Goal: Answer question/provide support

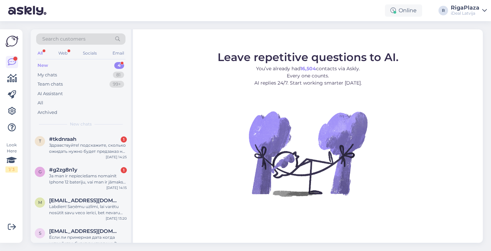
click at [96, 138] on div "#tkdnraah 1" at bounding box center [88, 139] width 78 height 6
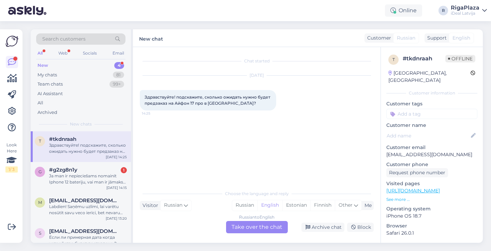
click at [274, 231] on div "Russian to English Take over the chat" at bounding box center [257, 227] width 62 height 12
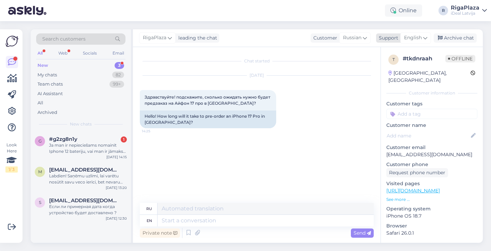
click at [421, 35] on span "English" at bounding box center [413, 37] width 18 height 7
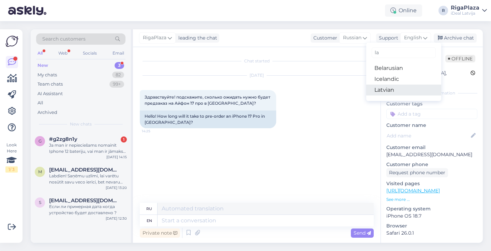
type input "la"
click at [380, 87] on link "Latvian" at bounding box center [403, 90] width 75 height 11
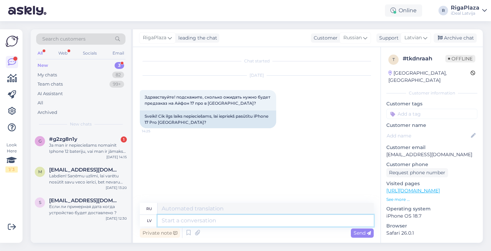
click at [238, 215] on textarea at bounding box center [265, 221] width 216 height 12
type textarea "Sveiki!"
type textarea "Привет!"
type textarea "Sveiki! Visticamāk"
type textarea "Привет! Скорее всего."
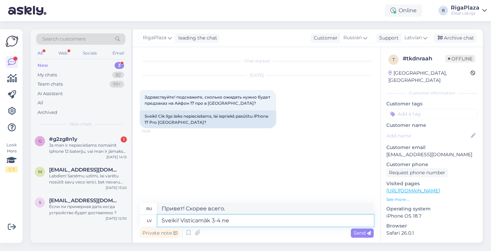
type textarea "Sveiki! Visticamāk 3-4 ned"
type textarea "Привет! Скорее всего 3-4."
type textarea "Sveiki! Visticamāk 3-4 nedēļu la"
type textarea "Здравствуйте! Скорее всего, 3-4 недели."
type textarea "Sveiki! Visticamāk 3-4 nedēļu laikā"
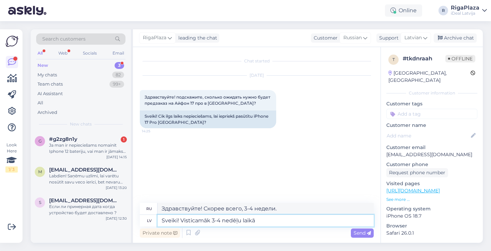
type textarea "Здравствуйте! Скорее всего, в течение 3-4 недель."
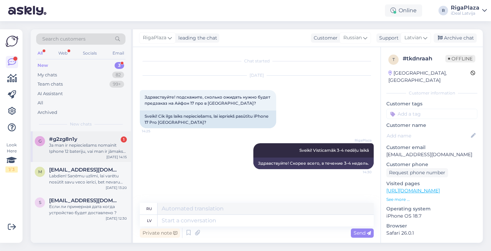
click at [116, 151] on div "Ja man ir nepieciešams nomainīt Iphone 12 bateriju, vai man ir jāmaksā tikai ti…" at bounding box center [88, 148] width 78 height 12
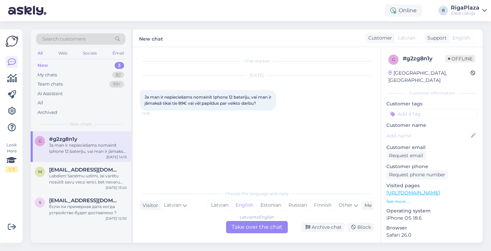
click at [250, 226] on div "Latvian to English Take over the chat" at bounding box center [257, 227] width 62 height 12
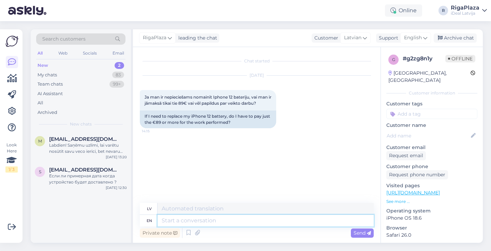
click at [240, 220] on textarea at bounding box center [265, 221] width 216 height 12
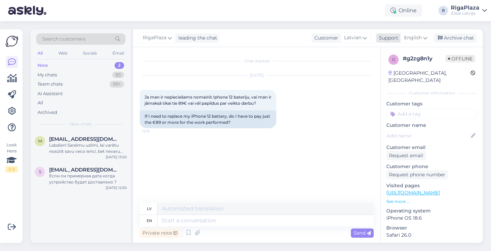
click at [414, 34] on span "English" at bounding box center [413, 37] width 18 height 7
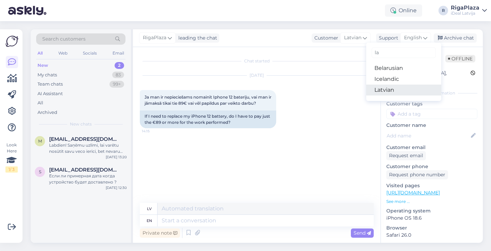
click at [408, 87] on link "Latvian" at bounding box center [403, 90] width 75 height 11
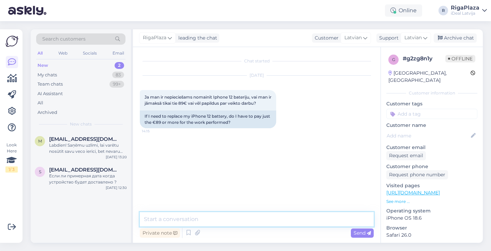
click at [284, 220] on textarea at bounding box center [257, 219] width 234 height 14
type textarea "Sveiki! Nē, tā summa ir kopā ar darbu"
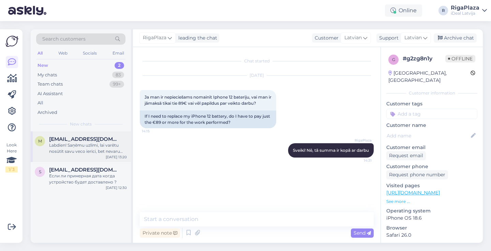
click at [107, 140] on div "modzo6@inbox.lv" at bounding box center [88, 139] width 78 height 6
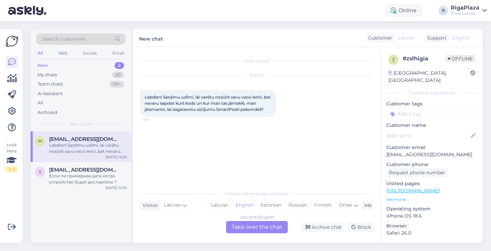
click at [249, 231] on div "Latvian to English Take over the chat" at bounding box center [257, 227] width 62 height 12
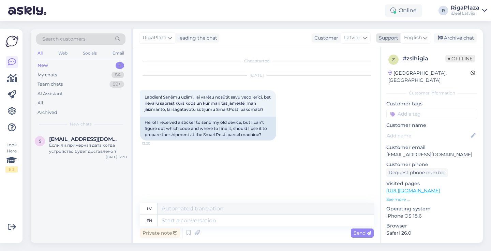
click at [419, 38] on span "English" at bounding box center [413, 37] width 18 height 7
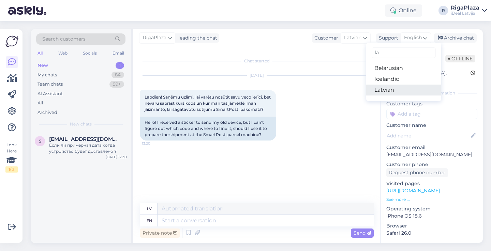
click at [392, 91] on link "Latvian" at bounding box center [403, 90] width 75 height 11
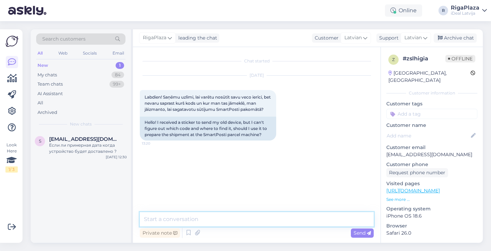
click at [190, 226] on textarea at bounding box center [257, 219] width 234 height 14
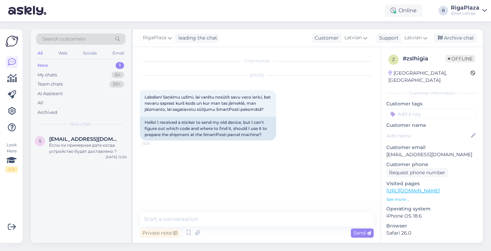
click at [220, 157] on div "Chat started Oct 2 2025 Labdien! Saņēmu uzlīmi, lai varētu nosūtīt savu veco ie…" at bounding box center [260, 130] width 240 height 152
click at [238, 161] on div "Chat started Oct 2 2025 Labdien! Saņēmu uzlīmi, lai varētu nosūtīt savu veco ie…" at bounding box center [260, 130] width 240 height 152
click at [199, 36] on div "leading the chat" at bounding box center [197, 37] width 42 height 7
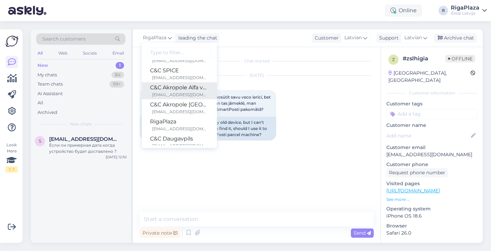
scroll to position [69, 0]
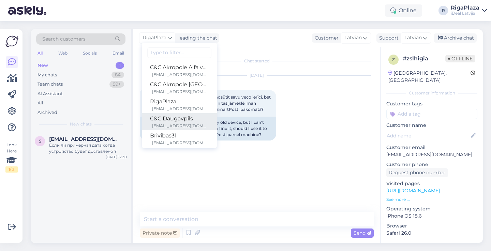
click at [178, 121] on div "C&C Daugavpils" at bounding box center [179, 119] width 59 height 8
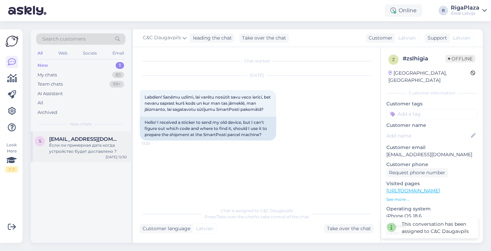
click at [87, 149] on div "Если ли примерная дата когда устройство будет доставлено ?" at bounding box center [88, 148] width 78 height 12
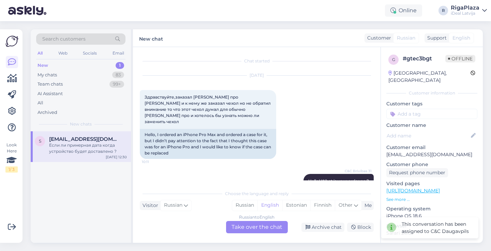
scroll to position [305, 0]
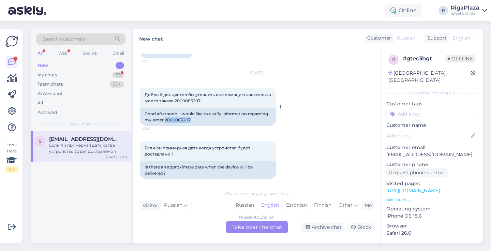
drag, startPoint x: 164, startPoint y: 113, endPoint x: 205, endPoint y: 113, distance: 40.6
click at [205, 113] on div "Good afternoon, I would like to clarify information regarding my order 20000832…" at bounding box center [208, 117] width 136 height 18
copy div "2000083207"
click at [243, 229] on div "Russian to English Take over the chat" at bounding box center [257, 227] width 62 height 12
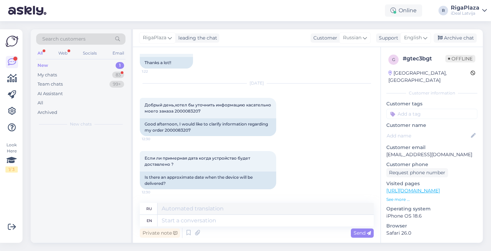
scroll to position [289, 0]
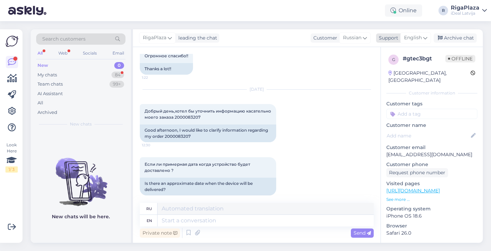
click at [418, 38] on span "English" at bounding box center [413, 37] width 18 height 7
click at [382, 88] on link "Latvian" at bounding box center [403, 90] width 75 height 11
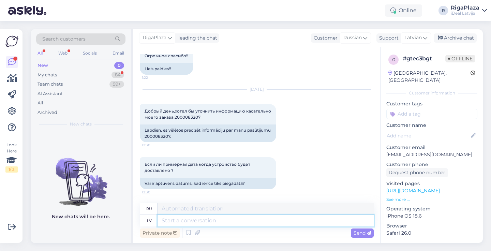
scroll to position [276, 0]
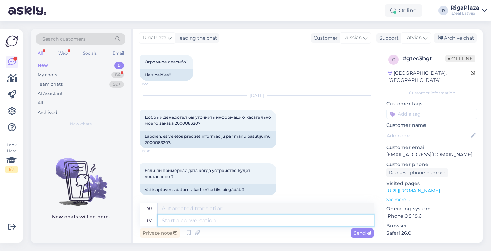
click at [216, 225] on textarea at bounding box center [265, 221] width 216 height 12
type textarea "A"
type textarea "Laba"
type textarea "Хороший"
type textarea "Laba diena!"
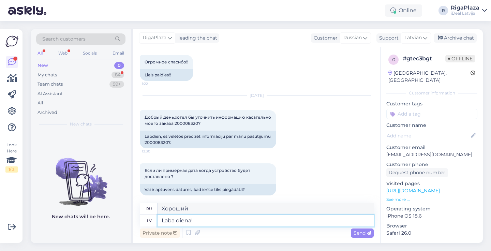
type textarea "Добрый день!"
type textarea "Laba diena! 1"
type textarea "Добрый день! 1"
type textarea "Laba diena!"
type textarea "Добрый день!"
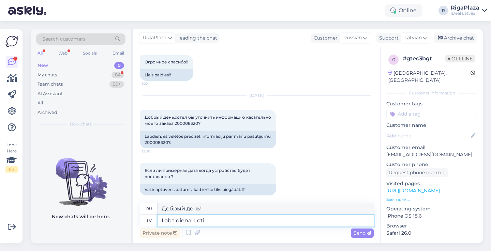
type textarea "Laba diena! Ļoti i"
type textarea "Добрый день! Очень"
type textarea "Laba diena! Ļoti iespējams, k"
type textarea "Добрый день! Очень вероятно,"
type textarea "Laba diena! Ļoti iespējams, ka"
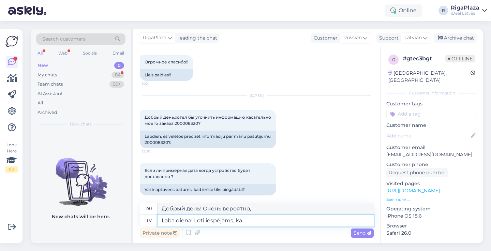
type textarea "Добрый день! Весьма вероятно, что"
type textarea "Laba diena! Ļoti iespējams, ka pēc"
type textarea "Добрый день! Весьма вероятно, что после"
type textarea "Laba diena! Ļoti iespējams, ka pēc 3-4 n"
type textarea "Добрый день! Весьма вероятно, что через 3-4"
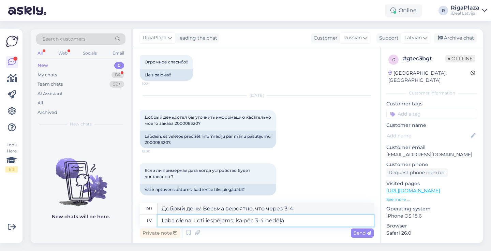
type textarea "Laba diena! Ļoti iespējams, ka pēc 3-4 nedēļām"
type textarea "Добрый день! Весьма вероятно, что через 3-4 недели"
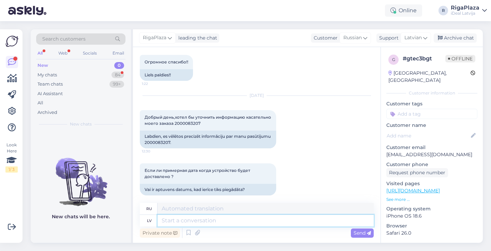
scroll to position [317, 0]
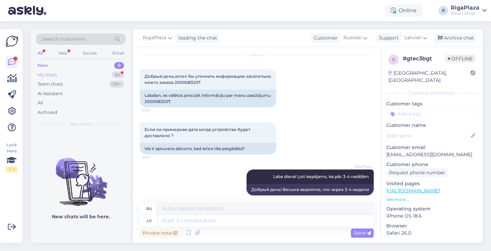
click at [119, 75] on div "84" at bounding box center [117, 75] width 13 height 7
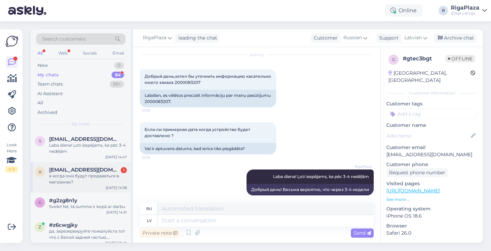
click at [88, 163] on div "a alinadovbych@gmail.com 1 а когда они будут продаваться в магазинах? Oct 2 14:…" at bounding box center [81, 177] width 100 height 31
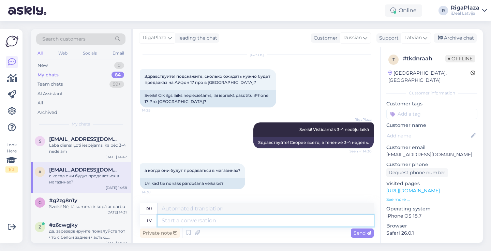
click at [202, 223] on textarea at bounding box center [265, 221] width 216 height 12
type textarea "Visticamāk o"
type textarea "Вероятно"
type textarea "Visticamāk oktobra be"
type textarea "Скорее всего, октябрь"
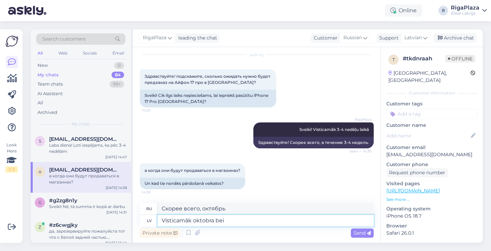
type textarea "Visticamāk oktobra be"
type textarea "Скорее всего, конец октября."
type textarea "Visticamāk oktobr"
type textarea "Скорее всего, октябрь"
type textarea "Visticamāk n"
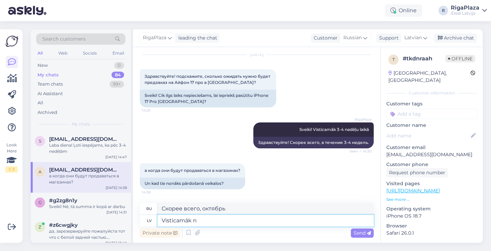
type textarea "Вероятно"
type textarea "Visticamāk novembra b"
type textarea "Скорее всего, ноябрь"
type textarea "Visticamāk novembra beigās"
type textarea "Скорее всего, в конце ноября."
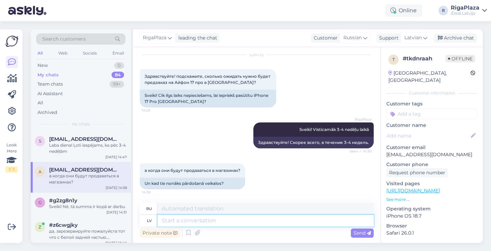
scroll to position [62, 0]
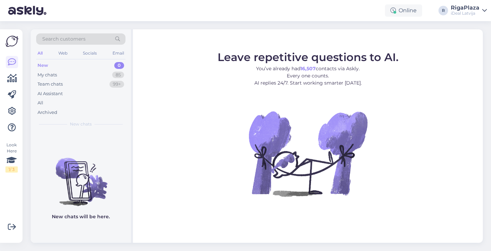
click at [130, 11] on div "Online R RigaPlaza iDeal Latvija" at bounding box center [245, 10] width 491 height 21
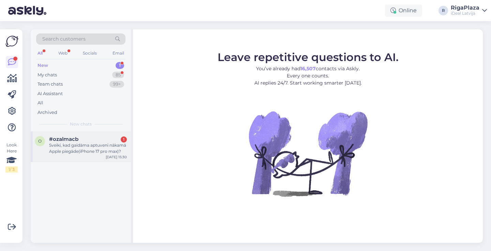
click at [49, 153] on div "Sveiki, kad gaidāma aptuveni nākamā Apple piegāde(iPhone 17 pro max)?" at bounding box center [88, 148] width 78 height 12
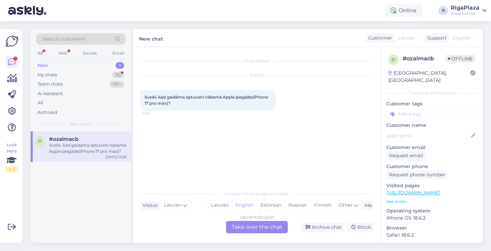
click at [267, 233] on div "Latvian to English Take over the chat" at bounding box center [257, 227] width 62 height 12
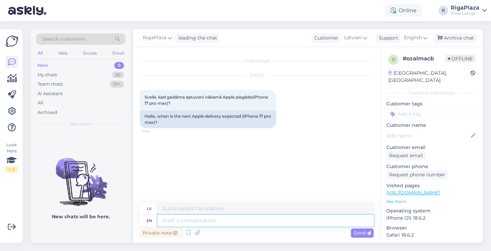
click at [267, 219] on textarea at bounding box center [265, 221] width 216 height 12
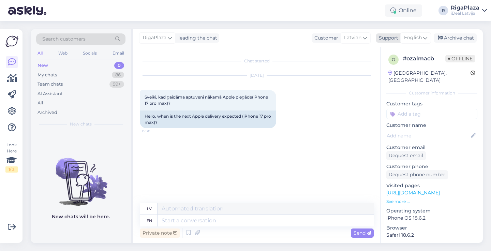
click at [424, 38] on icon at bounding box center [425, 37] width 4 height 7
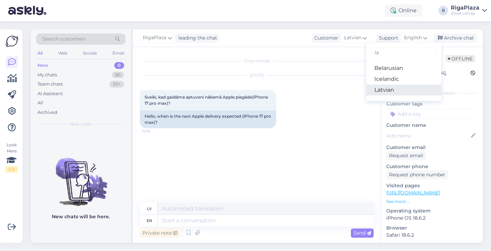
type input "la"
click at [383, 86] on link "Latvian" at bounding box center [403, 90] width 75 height 11
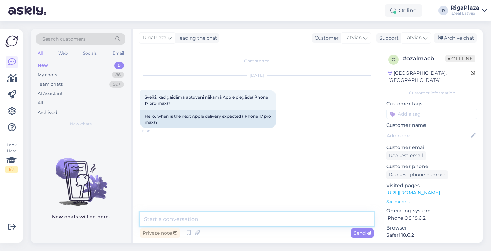
click at [251, 214] on textarea at bounding box center [257, 219] width 234 height 14
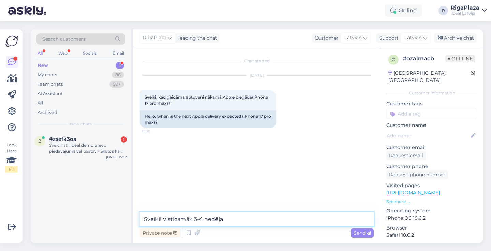
type textarea "Sveiki! Visticamāk 3-4 nedēļas"
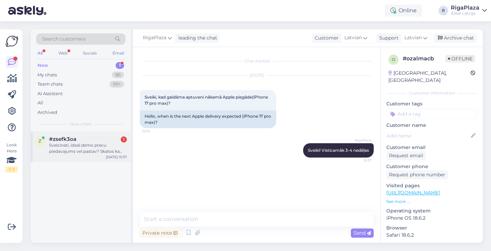
click at [90, 142] on div "Sveicinati, ideal demo precu piedavajums vel pastav? Skatos ka mainijusi nosauk…" at bounding box center [88, 148] width 78 height 12
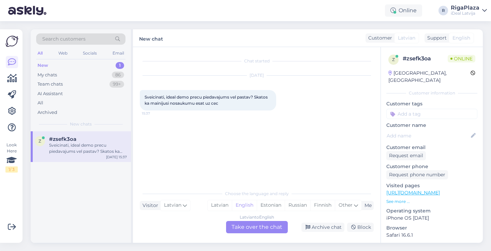
click at [278, 229] on div "Latvian to English Take over the chat" at bounding box center [257, 227] width 62 height 12
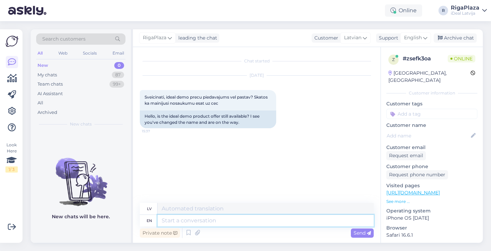
click at [278, 225] on textarea at bounding box center [265, 221] width 216 height 12
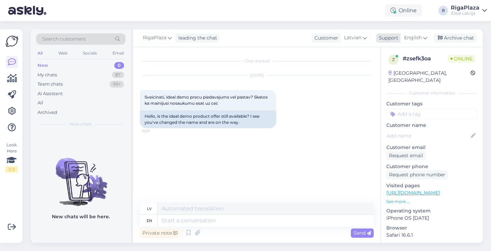
click at [425, 36] on icon at bounding box center [425, 37] width 4 height 7
click at [396, 91] on link "Latvian" at bounding box center [403, 90] width 75 height 11
click at [230, 211] on div "Chat started Oct 2 2025 Sveicinati, ideal demo precu piedavajums vel pastav? Sk…" at bounding box center [256, 145] width 247 height 196
click at [228, 215] on textarea at bounding box center [257, 219] width 234 height 14
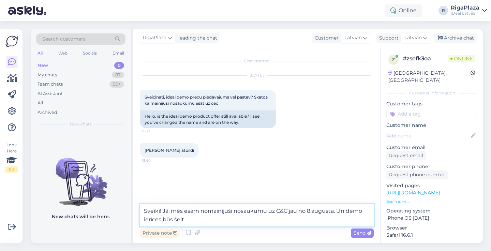
paste textarea "https://www.shop.cec.lv/catalogsearch/result/?q=demo"
type textarea "Sveiki! Jā, mēs esam nomainījuši nosaukumu uz C&C jau no 8.augusta. Un demo ier…"
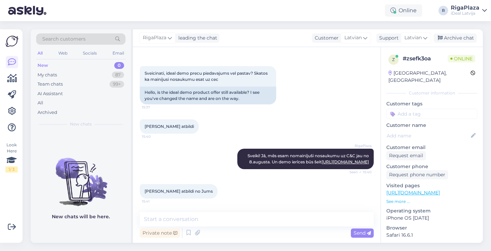
scroll to position [30, 0]
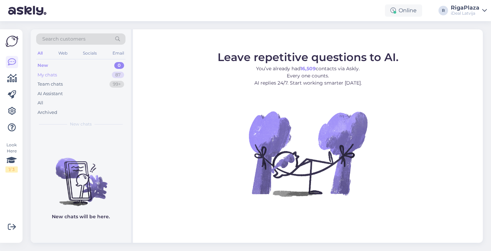
click at [119, 73] on div "87" at bounding box center [118, 75] width 12 height 7
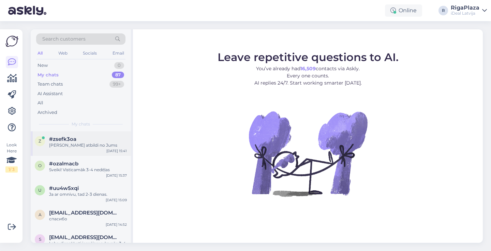
click at [89, 140] on div "#zsefk3oa" at bounding box center [88, 139] width 78 height 6
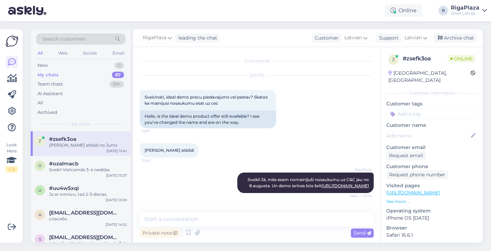
scroll to position [30, 0]
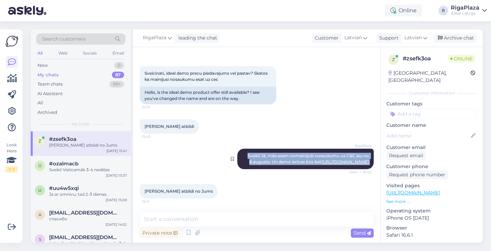
drag, startPoint x: 243, startPoint y: 146, endPoint x: 368, endPoint y: 172, distance: 127.8
click at [368, 169] on div "RigaPlaza Sveiki! Jā, mēs esam nomainījuši nosaukumu uz C&C jau no 8.augusta. U…" at bounding box center [305, 159] width 136 height 20
copy div "Sveiki! Jā, mēs esam nomainījuši nosaukumu uz C&C jau no 8.augusta. Un demo ier…"
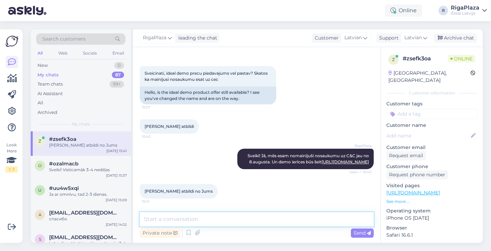
click at [292, 222] on textarea at bounding box center [257, 219] width 234 height 14
paste textarea "Sveiki! Jā, mēs esam nomainījuši nosaukumu uz C&C jau no 8.augusta. Un demo ier…"
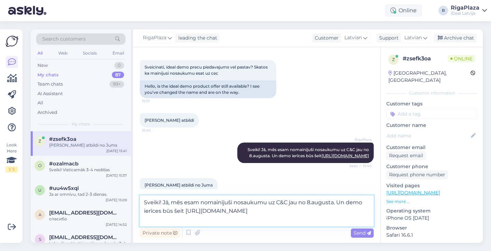
type textarea "Sveiki! Jā, mēs esam nomainījuši nosaukumu uz C&C jau no 8.augusta. Un demo ier…"
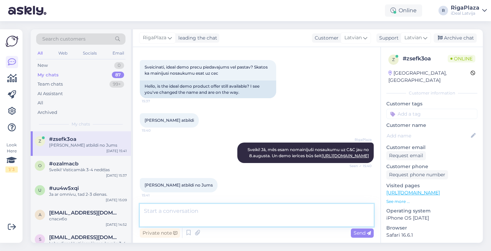
scroll to position [72, 0]
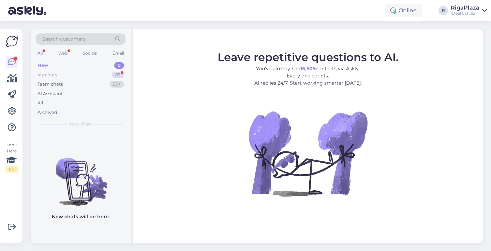
click at [99, 75] on div "My chats 87" at bounding box center [80, 75] width 89 height 10
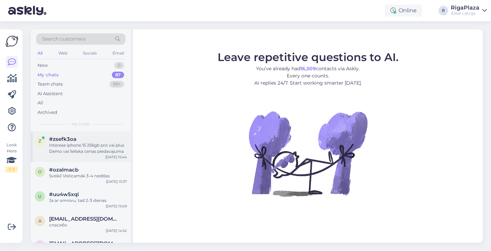
click at [98, 139] on div "#zsefk3oa" at bounding box center [88, 139] width 78 height 6
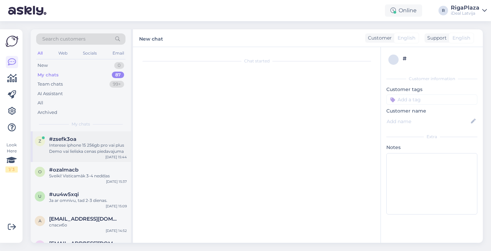
scroll to position [136, 0]
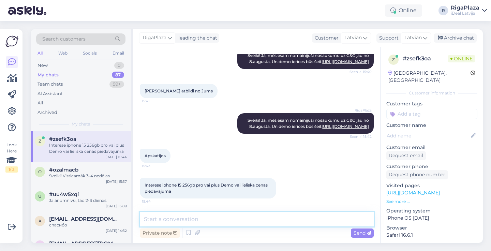
click at [261, 218] on textarea at bounding box center [257, 219] width 234 height 14
type textarea "S"
type textarea "M"
click at [174, 218] on textarea "Šādas ierīces mums nav" at bounding box center [257, 219] width 234 height 14
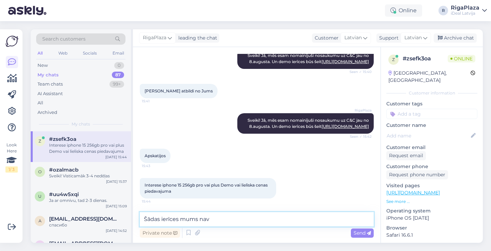
click at [174, 218] on textarea "Šādas ierīces mums nav" at bounding box center [257, 219] width 234 height 14
click at [174, 217] on textarea "Šādas ierīces mums nav" at bounding box center [257, 219] width 234 height 14
click at [225, 225] on textarea "Šādi modeļi mums nav" at bounding box center [257, 219] width 234 height 14
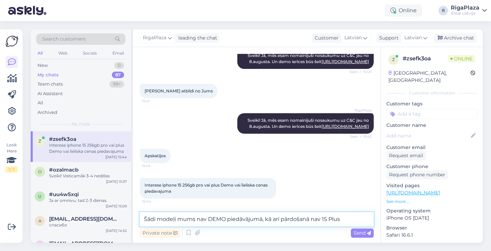
click at [281, 222] on textarea "Šādi modeļi mums nav DEMO piedāvājumā, kā arī pārdošanā nav 15 Plus" at bounding box center [257, 219] width 234 height 14
click at [280, 220] on textarea "Šādi modeļi mums nav DEMO piedāvājumā, kā arī pārdošanā nav 15 Plus" at bounding box center [257, 219] width 234 height 14
click at [371, 220] on textarea "Šādi modeļi mums nav DEMO piedāvājumā, kā arī vienkārši pārdošanā nav 15 Plus" at bounding box center [257, 219] width 234 height 14
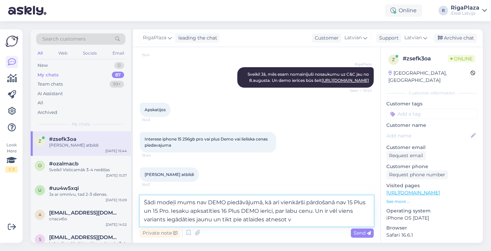
scroll to position [166, 0]
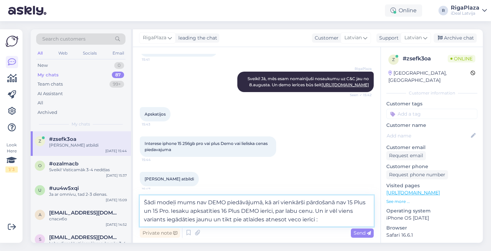
type textarea "Šādi modeļi mums nav DEMO piedāvājumā, kā arī vienkārši pārdošanā nav 15 Plus u…"
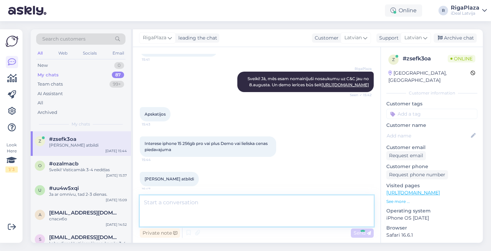
scroll to position [213, 0]
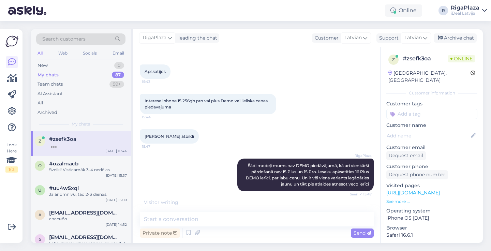
click at [277, 109] on div at bounding box center [279, 104] width 6 height 20
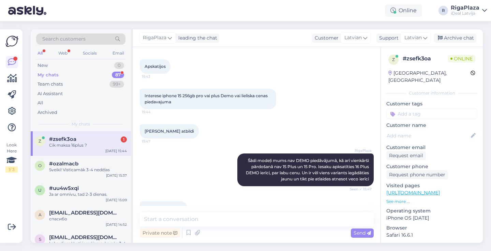
scroll to position [243, 0]
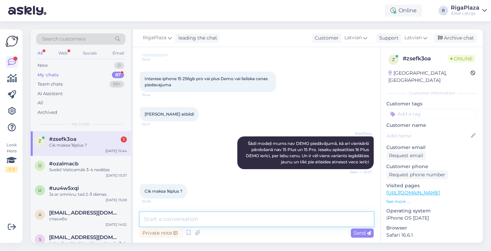
click at [228, 218] on textarea at bounding box center [257, 219] width 234 height 14
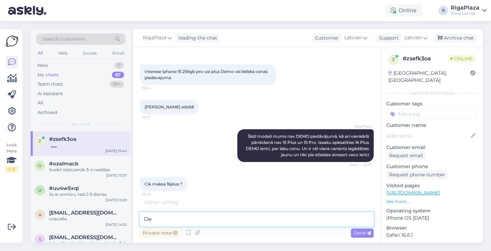
type textarea "D"
type textarea "1"
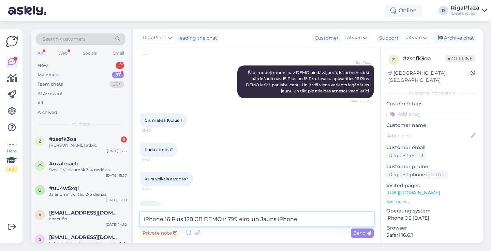
scroll to position [577, 0]
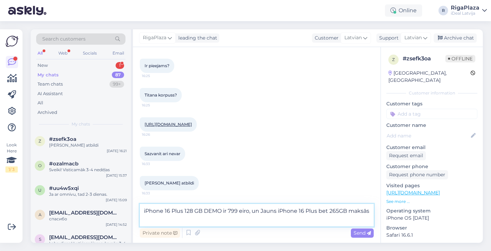
click at [155, 220] on textarea "iPhone 16 Plus 128 GB DEMO ir 799 eiro, un Jauns iPhone 16 Plus bet 265GB maksās" at bounding box center [257, 215] width 234 height 22
click at [170, 222] on textarea "iPhone 16 Plus 128 GB DEMO ir 799 eiro, un Jauns iPhone 16 Plus bet 265GB maksās" at bounding box center [257, 215] width 234 height 22
type textarea "iPhone 16 Plus 128 GB DEMO ir 799 eiro, un Jauns iPhone 16 Plus bet 265GB maksā…"
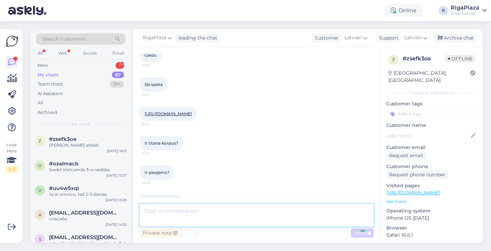
scroll to position [613, 0]
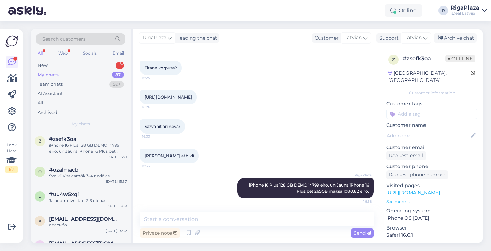
click at [197, 90] on div "https://www.shop.cec.lv/demo-iphone-16-128gb-ultramarine-3n399zf-a 16:26" at bounding box center [168, 97] width 57 height 14
click at [192, 94] on link "https://www.shop.cec.lv/demo-iphone-16-128gb-ultramarine-3n399zf-a" at bounding box center [167, 96] width 47 height 5
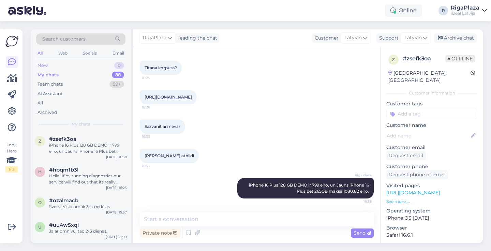
click at [78, 63] on div "New 0" at bounding box center [80, 66] width 89 height 10
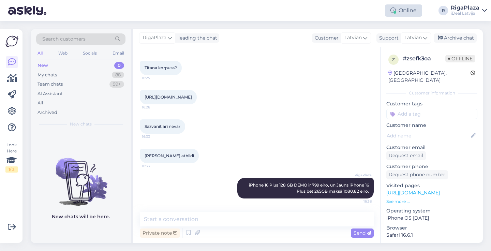
click at [409, 10] on div "Online" at bounding box center [403, 10] width 37 height 12
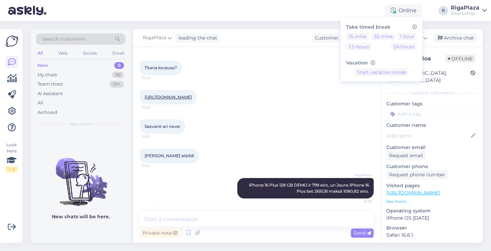
click at [260, 109] on div "https://www.shop.cec.lv/demo-iphone-16-128gb-ultramarine-3n399zf-a 16:26" at bounding box center [257, 96] width 234 height 29
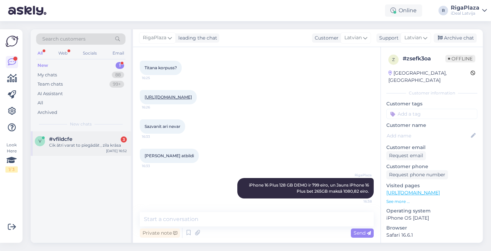
click at [110, 146] on div "Cik ātri varat to piegādāt , zila krāsa" at bounding box center [88, 145] width 78 height 6
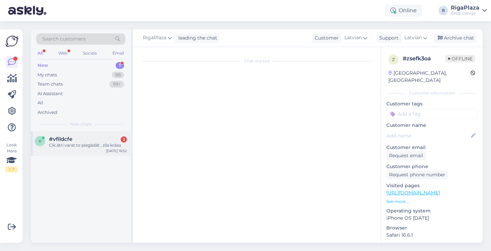
scroll to position [0, 0]
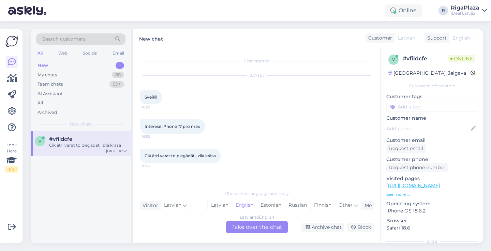
click at [242, 228] on div "Latvian to English Take over the chat" at bounding box center [257, 227] width 62 height 12
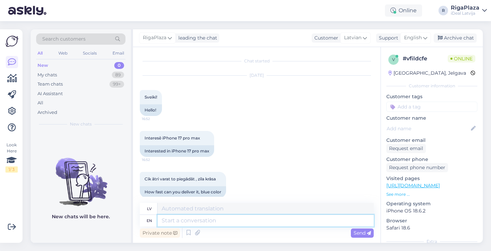
click at [228, 218] on textarea at bounding box center [265, 221] width 216 height 12
type textarea "Sveiki!"
type textarea "Sveiki"
type textarea "Sveiki!"
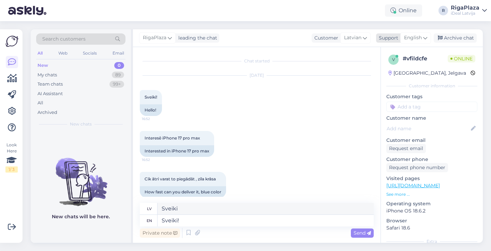
click at [429, 35] on div "English" at bounding box center [415, 37] width 31 height 11
type textarea "Sveiki!"
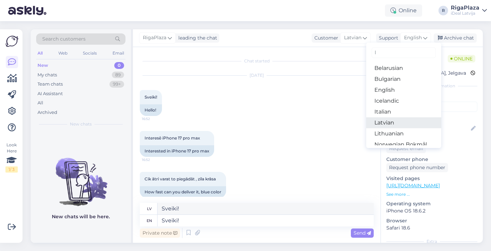
type input "l"
click at [390, 124] on link "Latvian" at bounding box center [403, 122] width 75 height 11
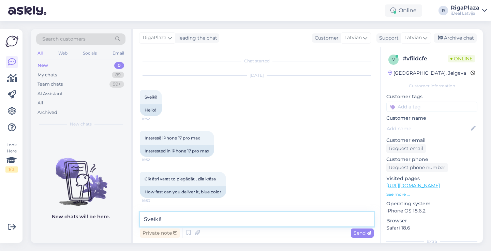
click at [255, 220] on textarea "Sveiki!" at bounding box center [257, 219] width 234 height 14
type textarea "Sveiki! Visticamāk 3-4 nedēļas"
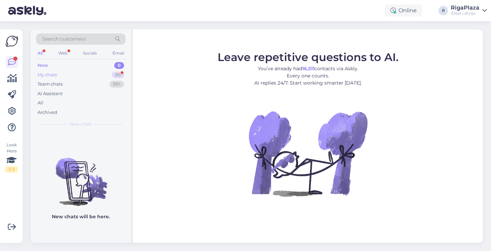
click at [85, 74] on div "My chats 89" at bounding box center [80, 75] width 89 height 10
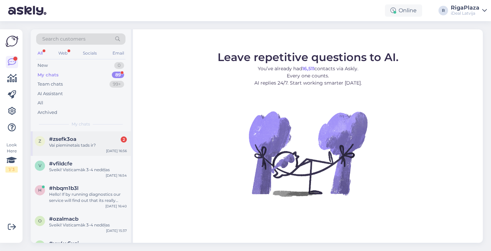
click at [96, 140] on div "#zsefk3oa 2" at bounding box center [88, 139] width 78 height 6
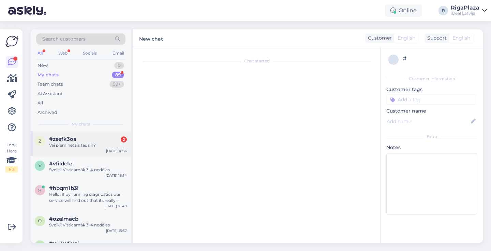
scroll to position [671, 0]
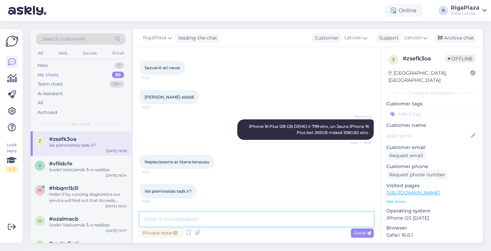
click at [209, 223] on textarea at bounding box center [257, 219] width 234 height 14
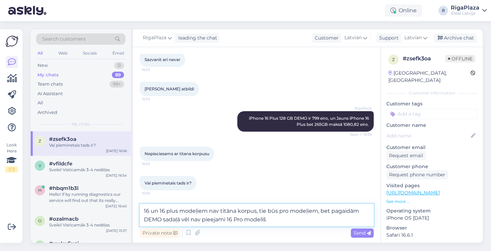
type textarea "16 un 16 plus modeļiem nav titāna korpus, tie būs pro modeļiem, bet pagaidām DE…"
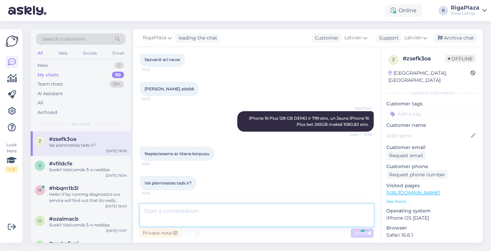
scroll to position [713, 0]
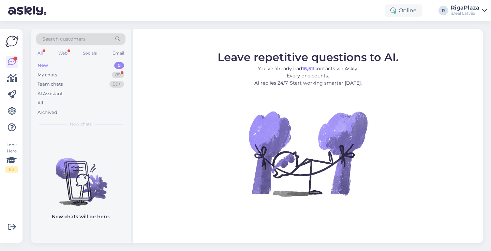
click at [89, 70] on div "New 0" at bounding box center [80, 66] width 89 height 10
click at [89, 70] on div "My chats 89" at bounding box center [80, 75] width 89 height 10
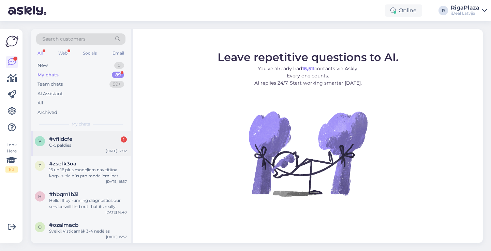
click at [89, 135] on div "v #vfildcfe 1 Ok, paldies [DATE] 17:02" at bounding box center [81, 143] width 100 height 25
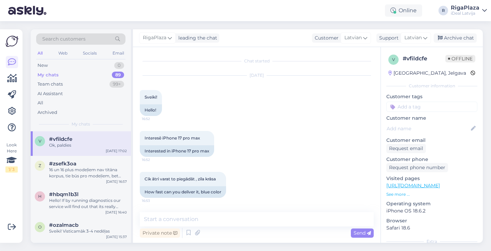
scroll to position [58, 0]
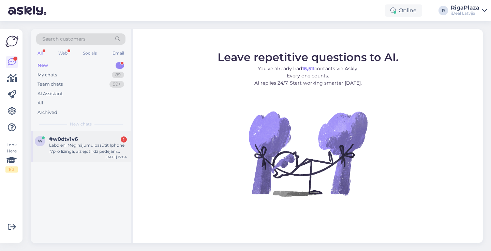
click at [98, 155] on div "w #w0dtv1v6 1 Labdien! Mēģinājumu pasūtīt Iphone 17pro līzingā, aiziejot līdz p…" at bounding box center [81, 146] width 100 height 31
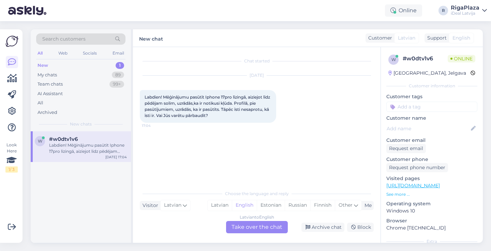
click at [246, 230] on div "Latvian to English Take over the chat" at bounding box center [257, 227] width 62 height 12
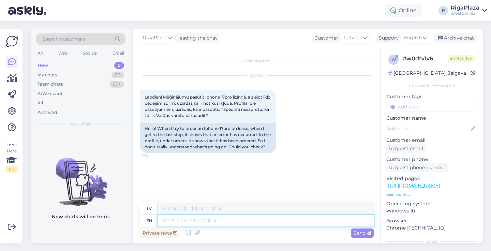
click at [241, 220] on textarea at bounding box center [265, 221] width 216 height 12
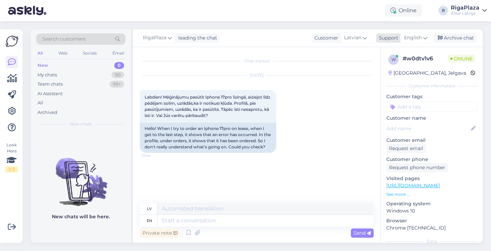
click at [426, 34] on div "English" at bounding box center [415, 37] width 31 height 11
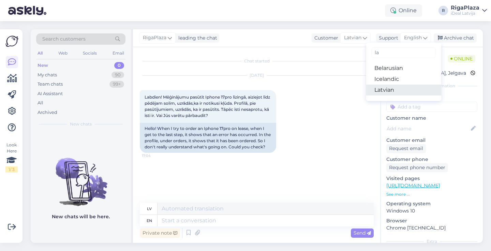
type input "la"
click at [389, 91] on link "Latvian" at bounding box center [403, 90] width 75 height 11
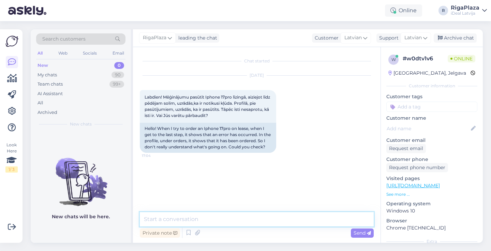
click at [204, 222] on textarea at bounding box center [257, 219] width 234 height 14
type textarea "Sveiki! Kāds ir pasūtījuma nummurs?"
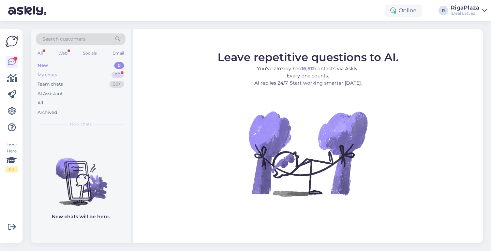
click at [114, 70] on div "My chats 90" at bounding box center [80, 75] width 89 height 10
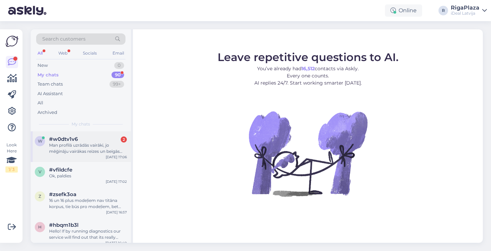
click at [113, 154] on div "[DATE] 17:06" at bounding box center [116, 156] width 21 height 5
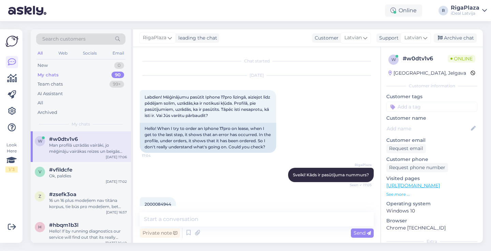
scroll to position [55, 0]
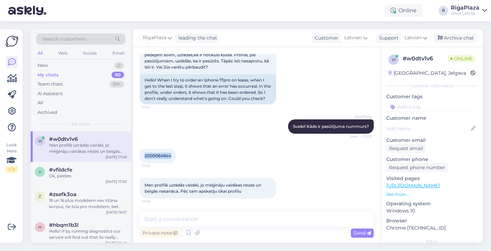
drag, startPoint x: 142, startPoint y: 155, endPoint x: 174, endPoint y: 156, distance: 31.7
click at [174, 156] on div "2000084944 17:05" at bounding box center [158, 156] width 36 height 14
copy span "2000084944"
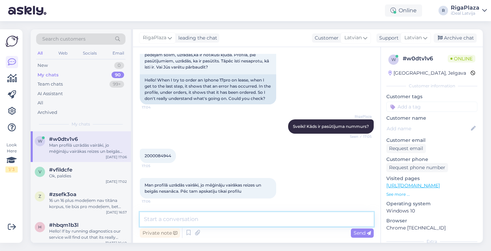
click at [239, 217] on textarea at bounding box center [257, 219] width 234 height 14
type textarea "Kāds Jums vārds uzvārds?"
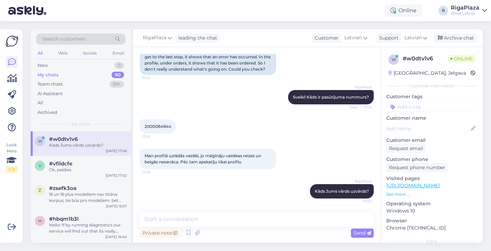
click at [213, 110] on div "RigaPlaza Sveiki! Kāds ir pasūtījuma nummurs? Seen ✓ 17:05" at bounding box center [257, 96] width 234 height 29
click at [249, 210] on div "Chat started Oct 2 2025 Labdien! Mēģinājumu pasūtīt Iphone 17pro līzingā, aizie…" at bounding box center [256, 145] width 247 height 196
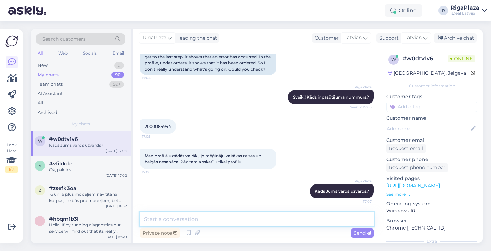
click at [242, 220] on textarea at bounding box center [257, 219] width 234 height 14
click at [249, 218] on textarea "Jo pēc pasūtījuma nummura nevaru stras" at bounding box center [257, 219] width 234 height 14
type textarea "Jo pēc pasūtījuma nummura nevaru atrast"
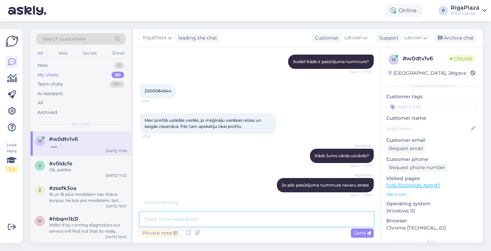
scroll to position [142, 0]
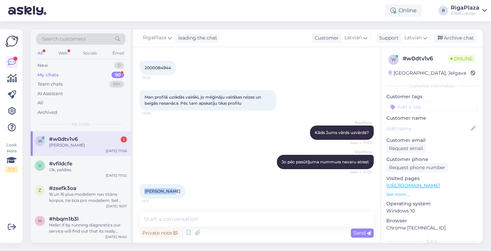
drag, startPoint x: 144, startPoint y: 192, endPoint x: 171, endPoint y: 192, distance: 26.2
click at [171, 192] on div "Laura Vilka 17:11" at bounding box center [162, 191] width 45 height 14
copy span "Laura Vilka"
click at [203, 202] on div "Laura Vilka 17:11" at bounding box center [257, 191] width 234 height 29
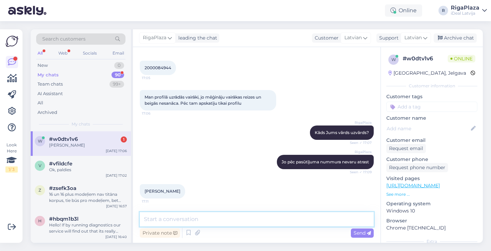
click at [209, 217] on textarea at bounding box center [257, 219] width 234 height 14
click at [272, 217] on textarea "Izskatās, ka nav. Neredzu ne sistēmā, ne inbank" at bounding box center [257, 219] width 234 height 14
type textarea "Izskatās, ka nav. Neredzu ne sistēmā, ne InBank"
